Goal: Task Accomplishment & Management: Use online tool/utility

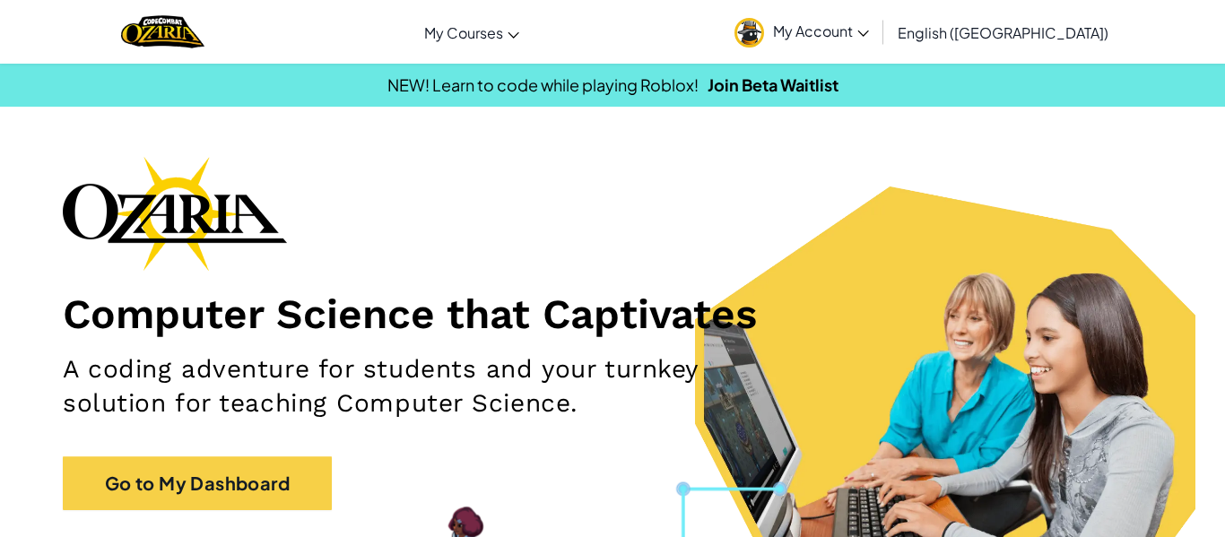
scroll to position [154, 0]
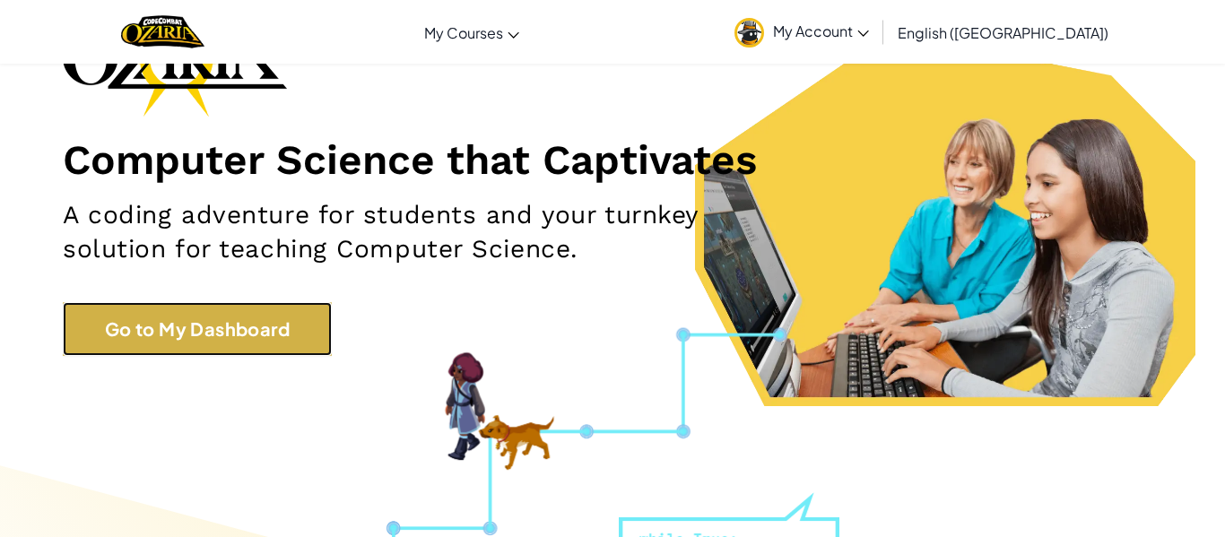
click at [273, 309] on link "Go to My Dashboard" at bounding box center [197, 329] width 269 height 54
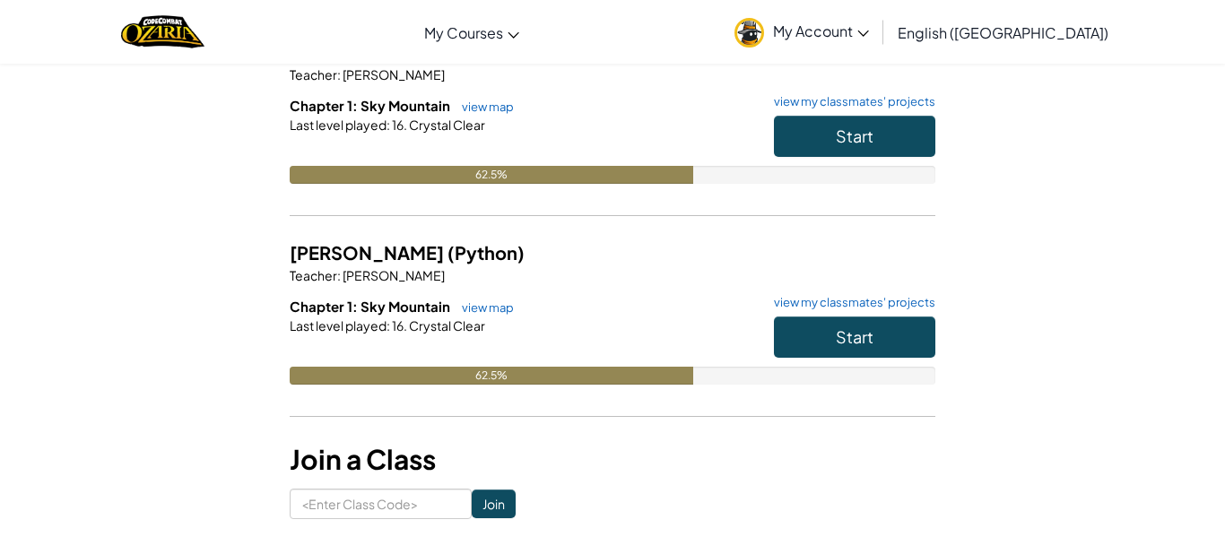
scroll to position [182, 0]
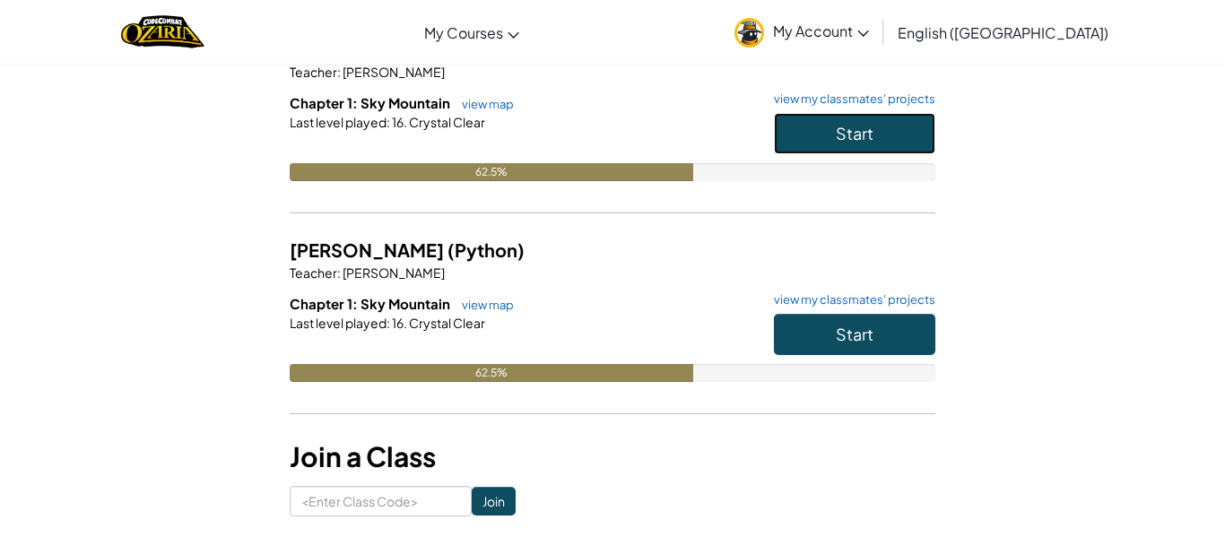
click at [870, 133] on span "Start" at bounding box center [855, 133] width 38 height 21
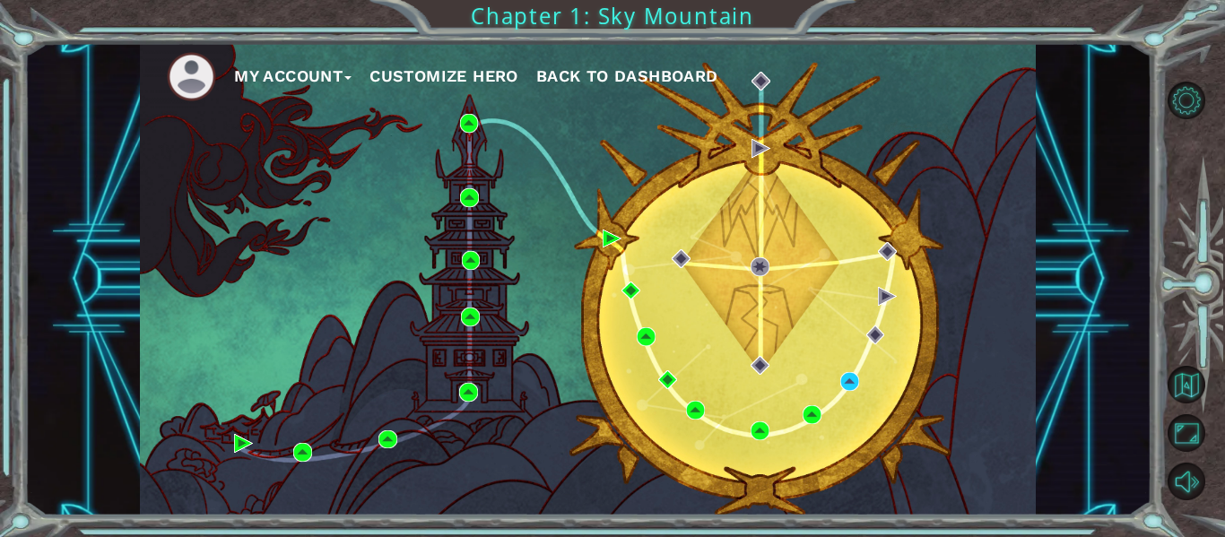
click at [826, 393] on div "My Account Customize Hero Back to Dashboard" at bounding box center [588, 279] width 896 height 473
click at [844, 373] on img at bounding box center [849, 381] width 19 height 19
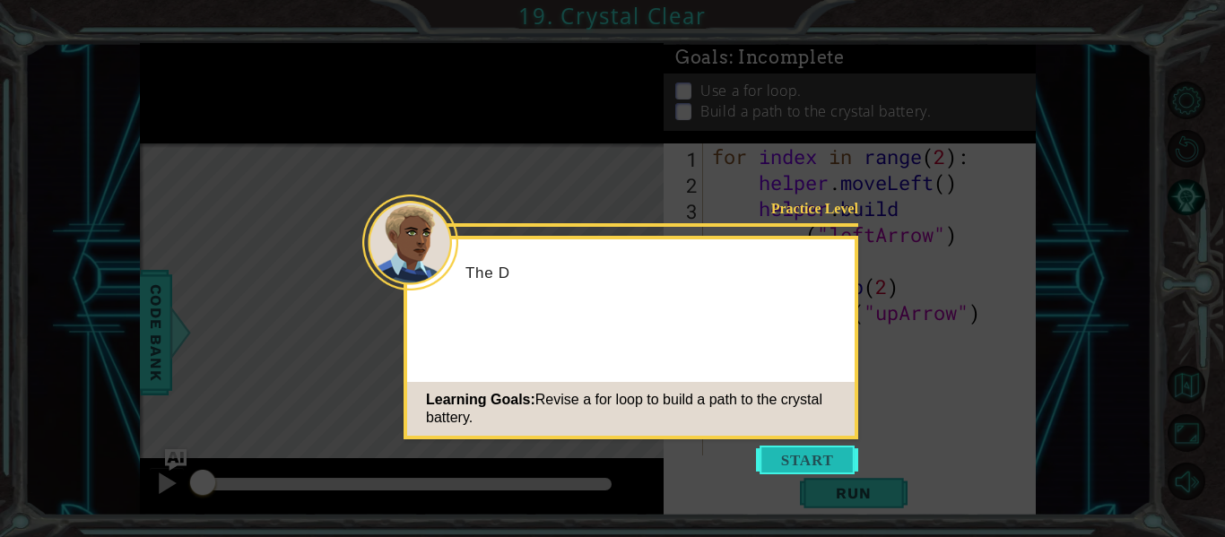
click at [821, 462] on button "Start" at bounding box center [807, 460] width 102 height 29
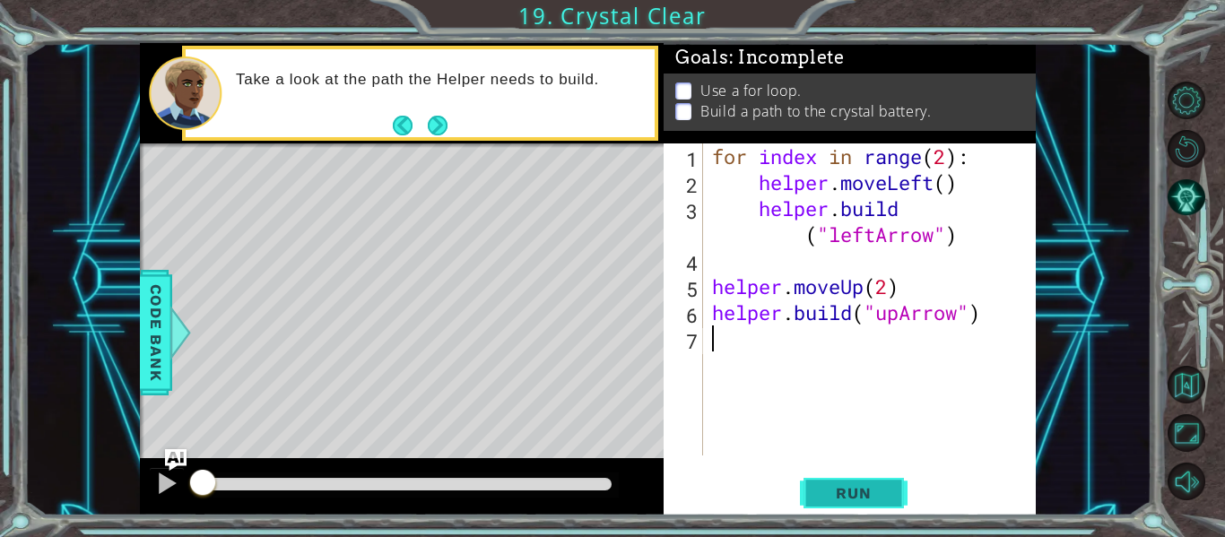
click at [866, 499] on span "Run" at bounding box center [853, 493] width 71 height 18
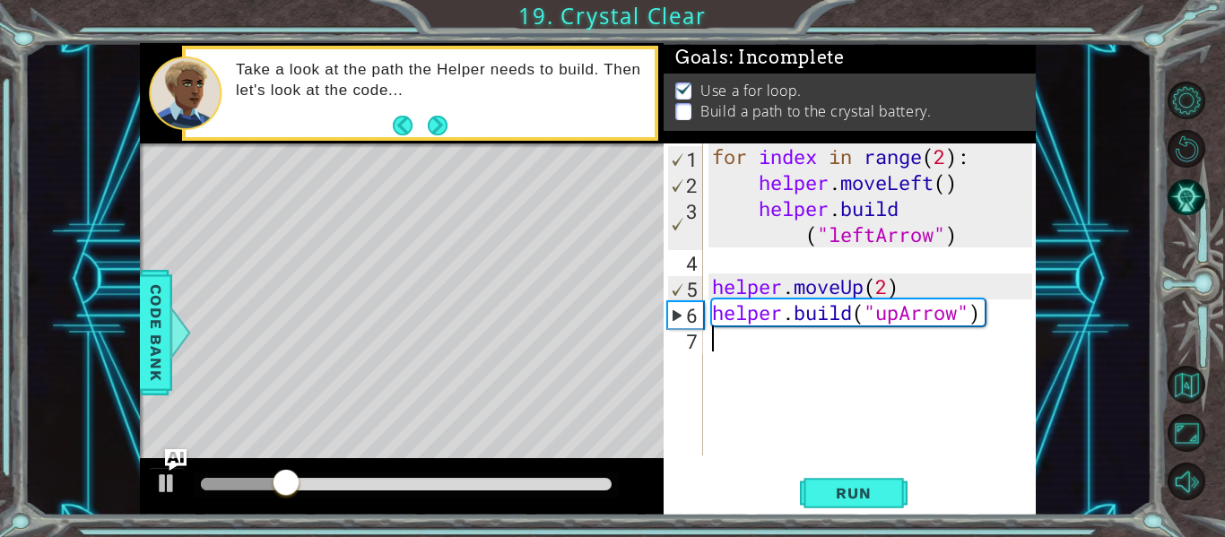
click at [800, 329] on div "for index in range ( 2 ) : helper . moveLeft ( ) helper . build ( "leftArrow" )…" at bounding box center [874, 325] width 333 height 364
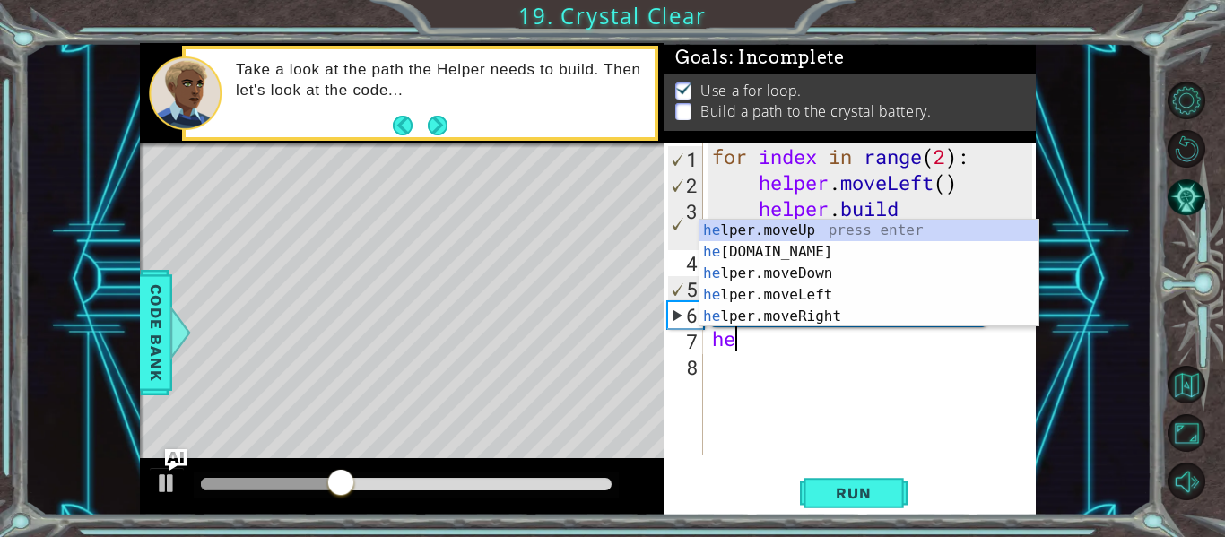
click at [823, 227] on div "he lper.moveUp press enter he [DOMAIN_NAME] press enter he lper.moveDown press …" at bounding box center [868, 295] width 339 height 151
type textarea "helper.moveUp(1)"
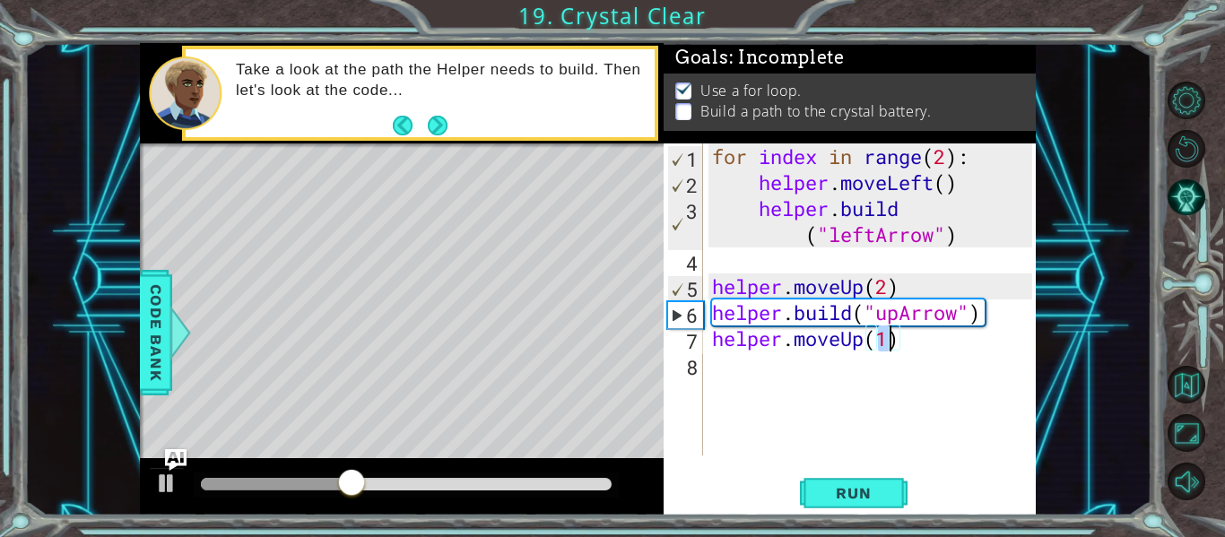
click at [769, 366] on div "for index in range ( 2 ) : helper . moveLeft ( ) helper . build ( "leftArrow" )…" at bounding box center [874, 325] width 333 height 364
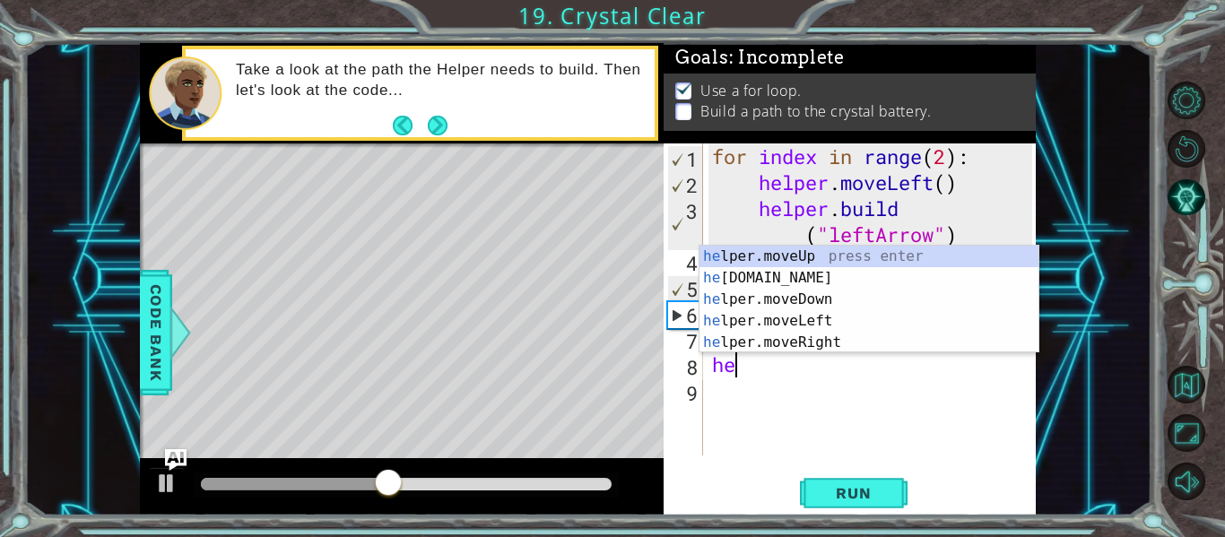
scroll to position [0, 1]
click at [803, 317] on div "help er.moveUp press enter help er.moveDown press enter help er.moveLeft press …" at bounding box center [868, 321] width 339 height 151
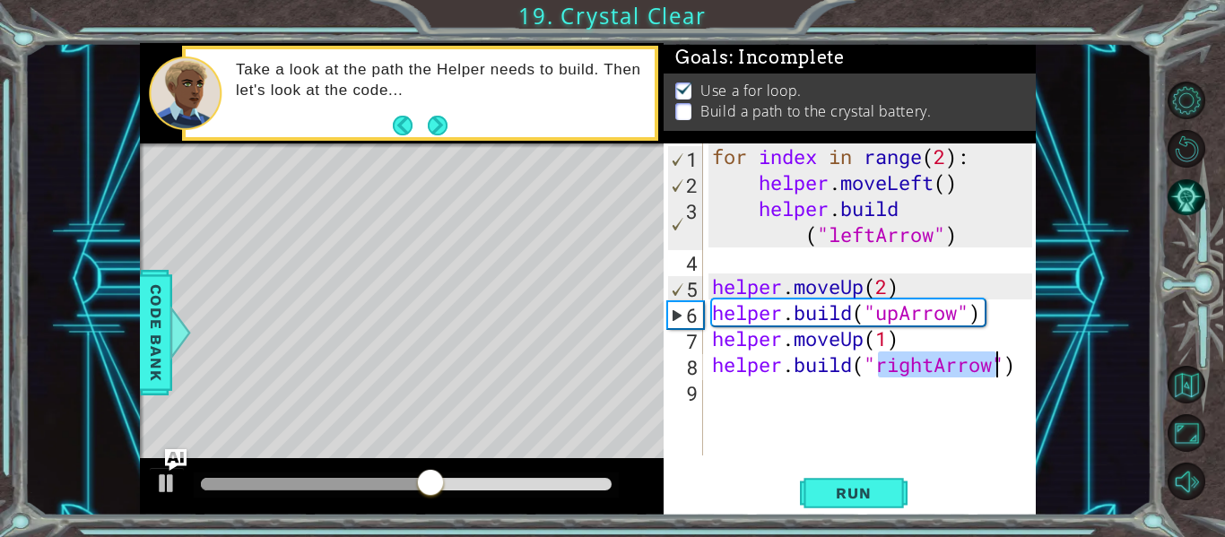
click at [895, 362] on div "for index in range ( 2 ) : helper . moveLeft ( ) helper . build ( "leftArrow" )…" at bounding box center [874, 325] width 333 height 364
click at [929, 365] on div "for index in range ( 2 ) : helper . moveLeft ( ) helper . build ( "leftArrow" )…" at bounding box center [874, 325] width 333 height 364
click at [940, 363] on div "for index in range ( 2 ) : helper . moveLeft ( ) helper . build ( "leftArrow" )…" at bounding box center [874, 325] width 333 height 364
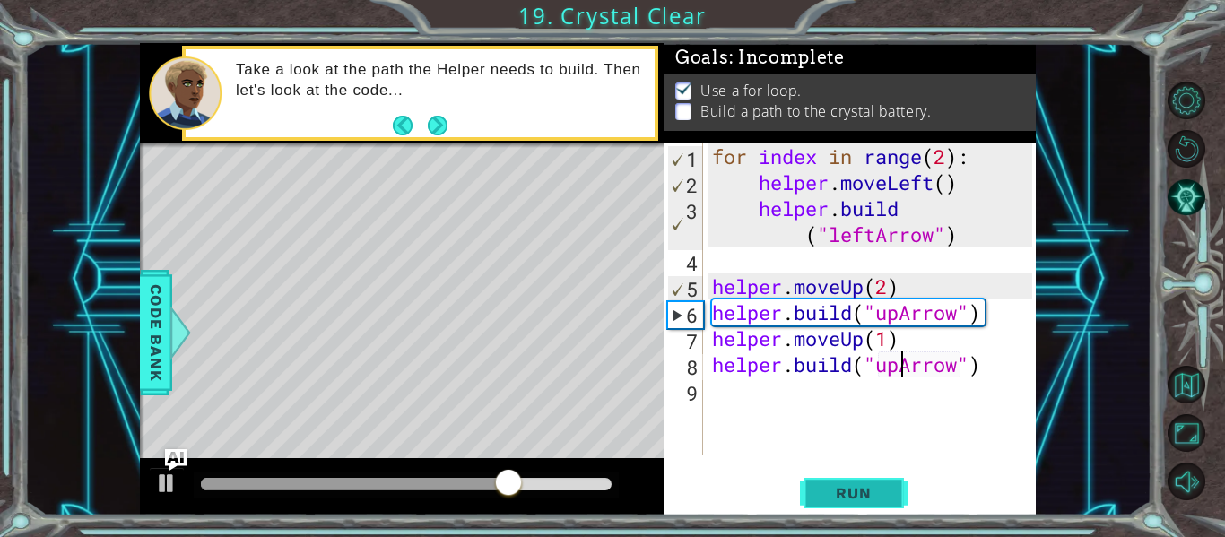
click at [863, 484] on span "Run" at bounding box center [853, 493] width 71 height 18
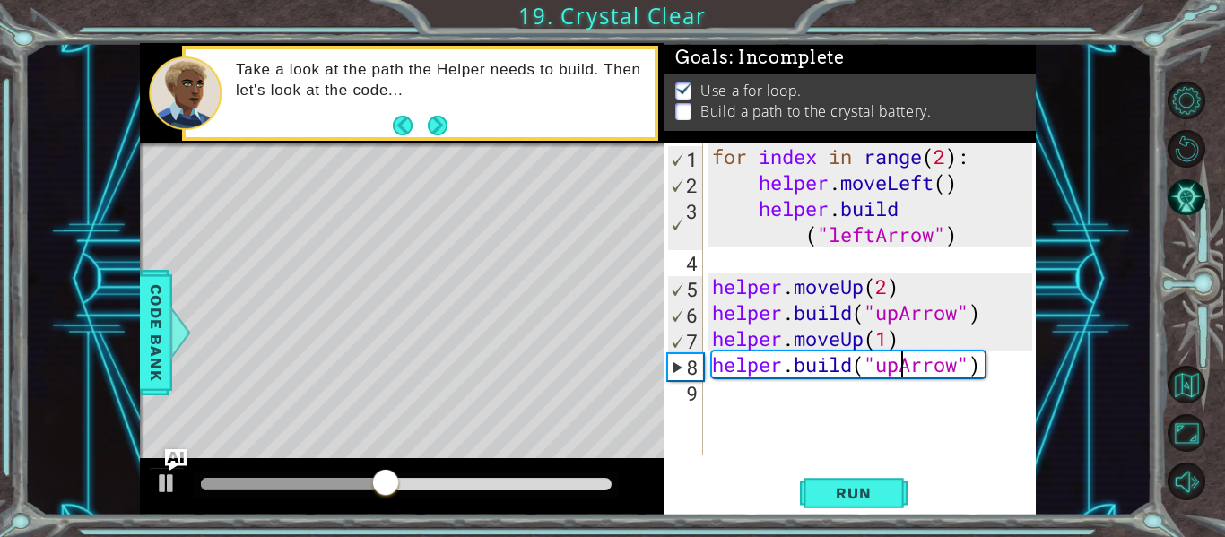
click at [872, 338] on div "for index in range ( 2 ) : helper . moveLeft ( ) helper . build ( "leftArrow" )…" at bounding box center [874, 325] width 333 height 364
click at [902, 327] on div "for index in range ( 2 ) : helper . moveLeft ( ) helper . build ( "leftArrow" )…" at bounding box center [874, 325] width 333 height 364
click at [881, 328] on div "for index in range ( 2 ) : helper . moveLeft ( ) helper . build ( "leftArrow" )…" at bounding box center [874, 325] width 333 height 364
click at [886, 337] on div "for index in range ( 2 ) : helper . moveLeft ( ) helper . build ( "leftArrow" )…" at bounding box center [874, 325] width 333 height 364
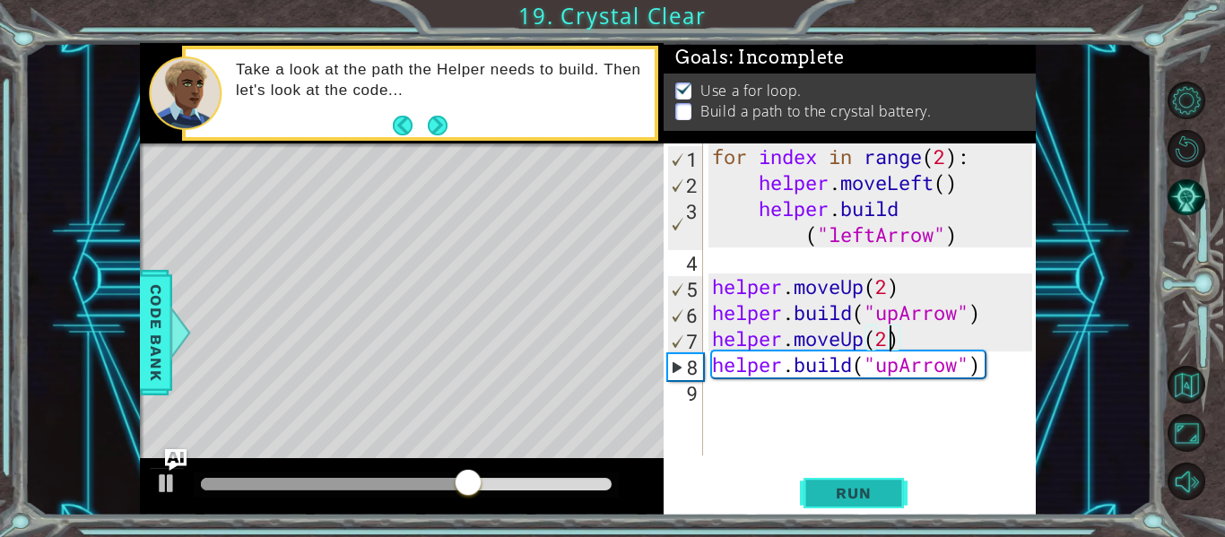
click at [893, 496] on button "Run" at bounding box center [854, 493] width 108 height 37
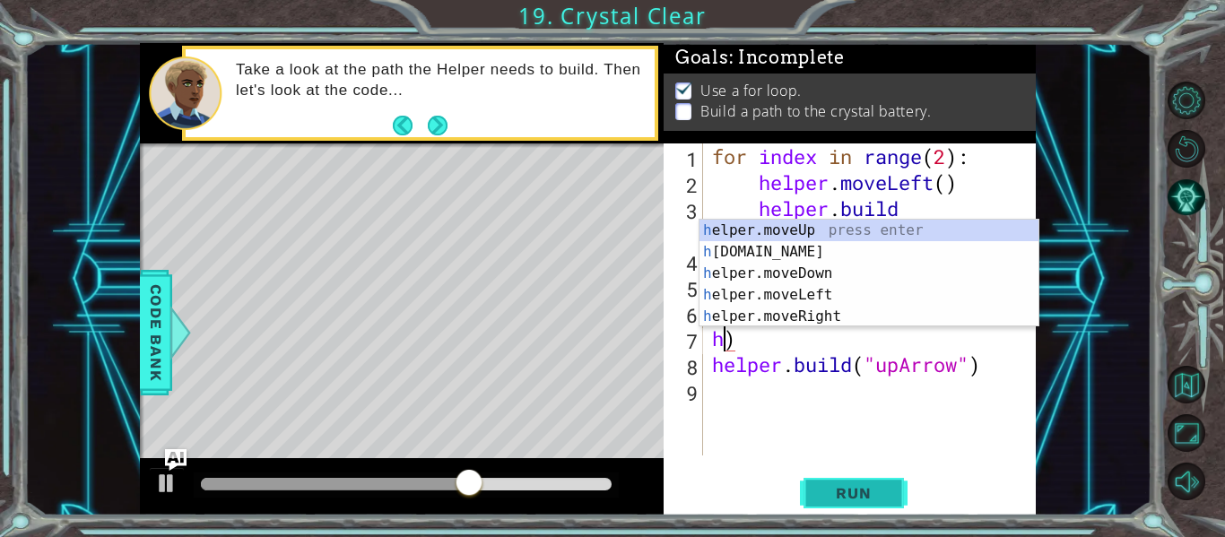
scroll to position [0, 0]
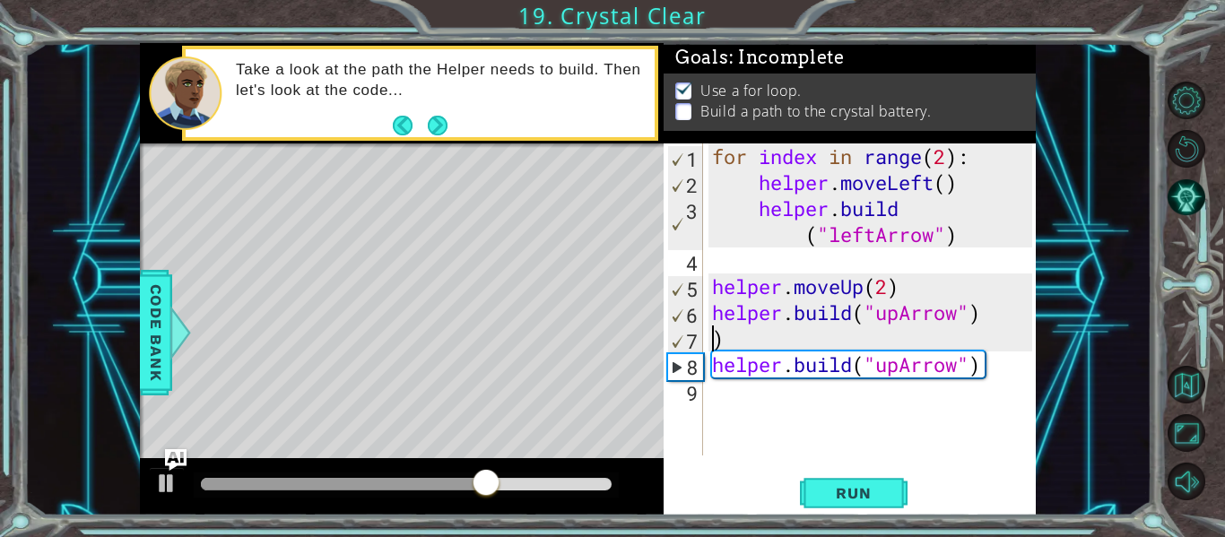
click at [731, 325] on div "for index in range ( 2 ) : helper . moveLeft ( ) helper . build ( "leftArrow" )…" at bounding box center [874, 325] width 333 height 364
click at [984, 374] on div "for index in range ( 2 ) : helper . moveLeft ( ) helper . build ( "leftArrow" )…" at bounding box center [874, 325] width 333 height 364
click at [1001, 356] on div "for index in range ( 2 ) : helper . moveLeft ( ) helper . build ( "leftArrow" )…" at bounding box center [874, 325] width 333 height 364
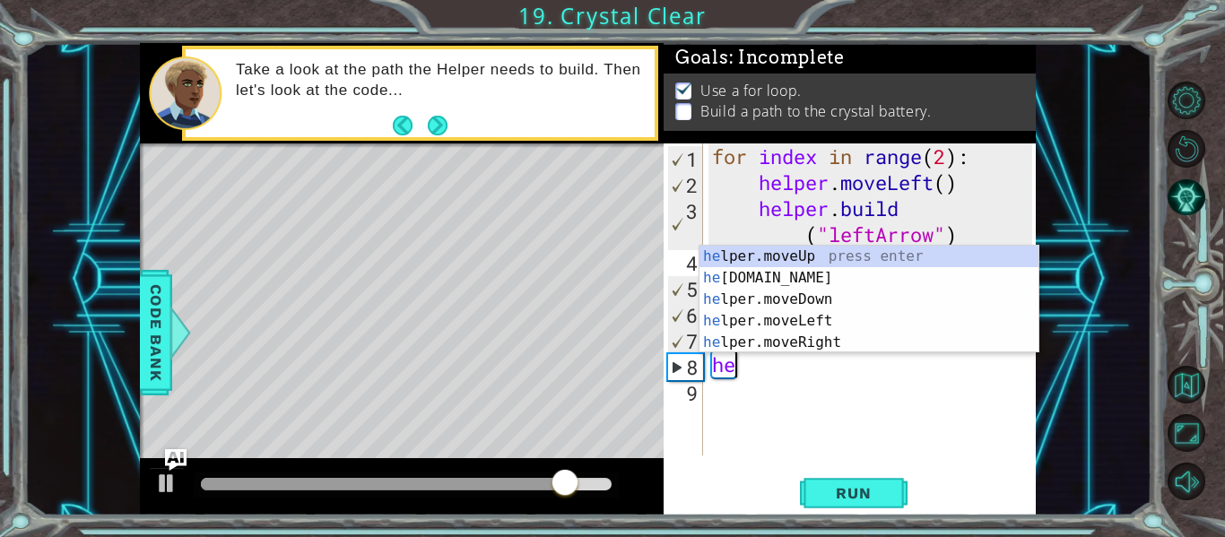
type textarea "h"
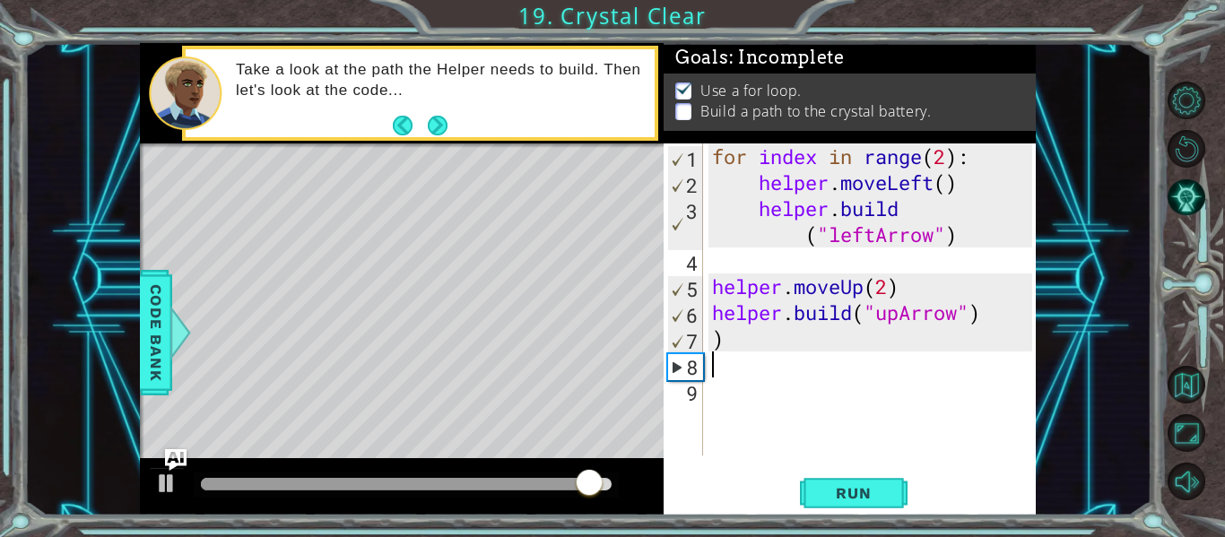
click at [746, 340] on div "for index in range ( 2 ) : helper . moveLeft ( ) helper . build ( "leftArrow" )…" at bounding box center [874, 325] width 333 height 364
type textarea ")"
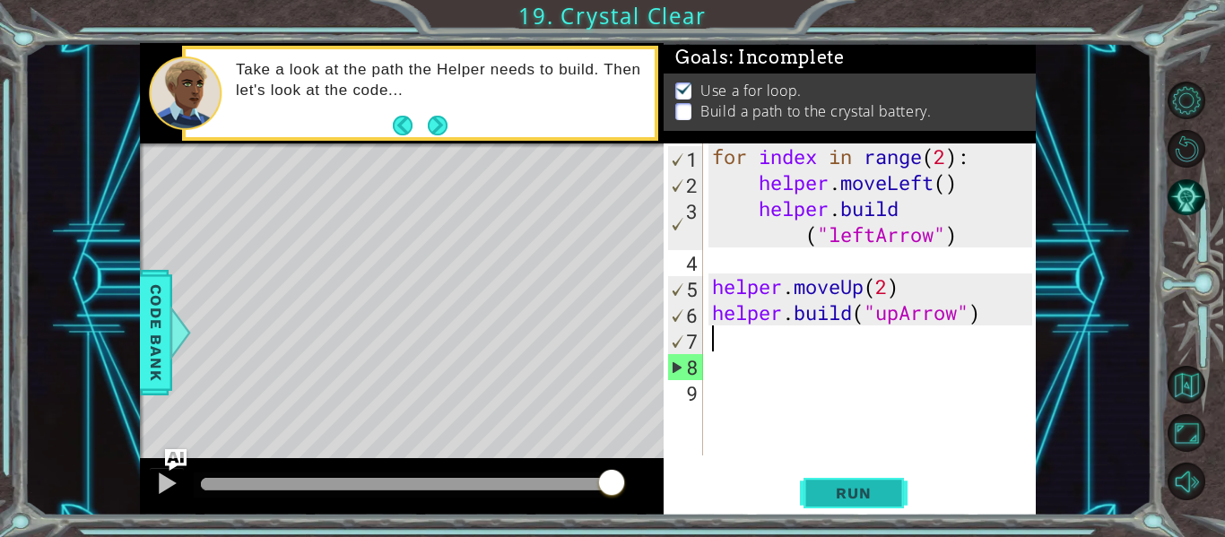
click at [823, 480] on button "Run" at bounding box center [854, 493] width 108 height 37
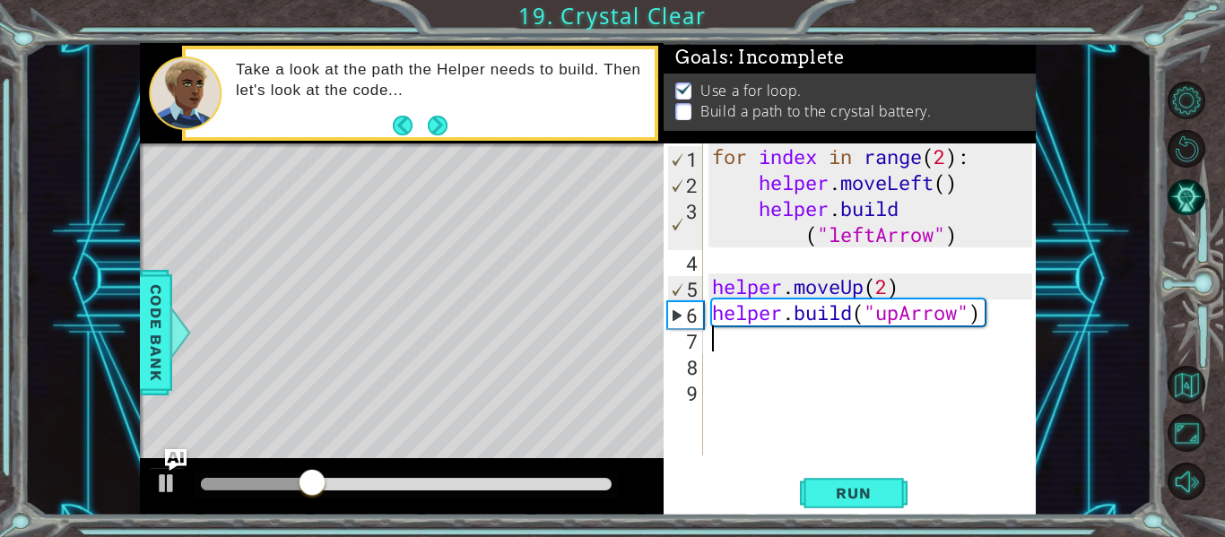
click at [708, 294] on div "for index in range ( 2 ) : helper . moveLeft ( ) helper . build ( "leftArrow" )…" at bounding box center [874, 325] width 333 height 364
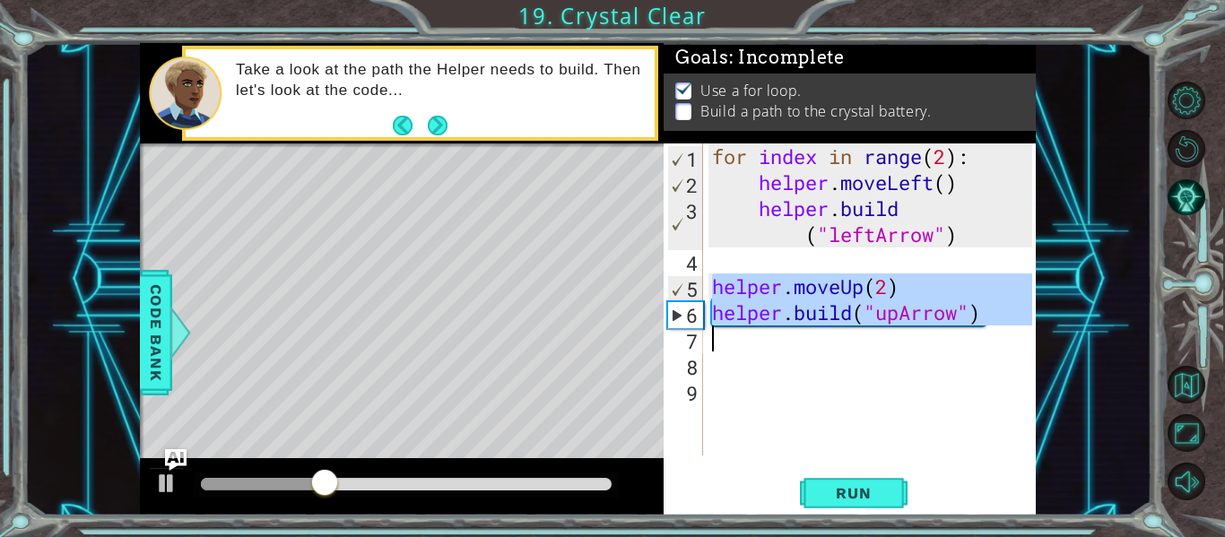
drag, startPoint x: 708, startPoint y: 294, endPoint x: 998, endPoint y: 335, distance: 292.5
click at [998, 335] on div "for index in range ( 2 ) : helper . moveLeft ( ) helper . build ( "leftArrow" )…" at bounding box center [874, 325] width 333 height 364
type textarea "[DOMAIN_NAME]("upArrow")"
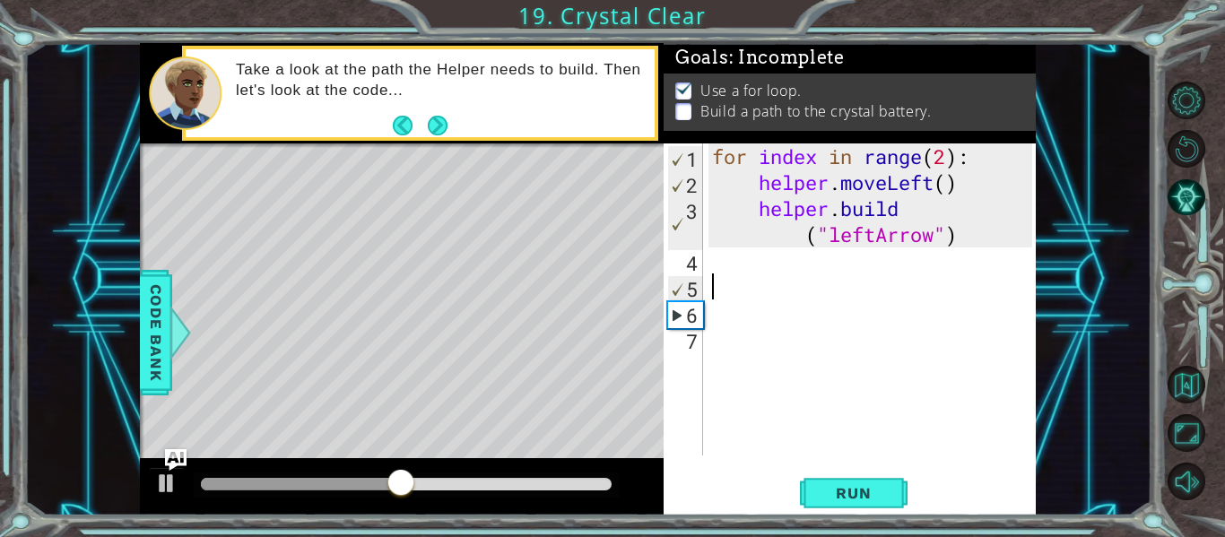
click at [948, 162] on div "for index in range ( 2 ) : helper . moveLeft ( ) helper . build ( "leftArrow" )" at bounding box center [874, 325] width 333 height 364
type textarea "for index in range(4):"
click at [874, 501] on span "Run" at bounding box center [853, 493] width 71 height 18
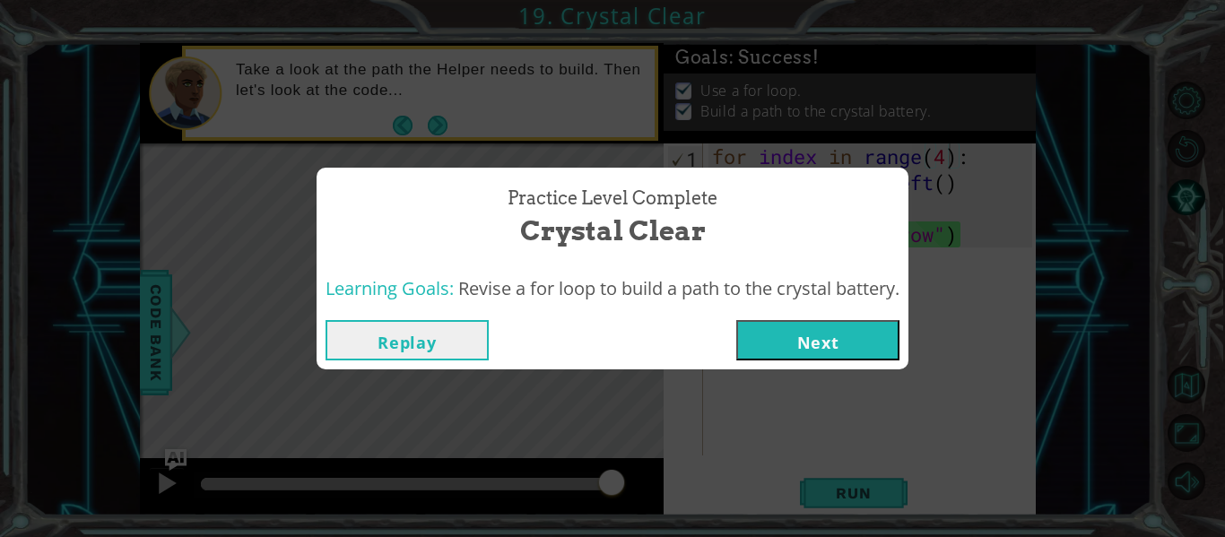
click at [861, 327] on button "Next" at bounding box center [817, 340] width 163 height 40
